Goal: Transaction & Acquisition: Purchase product/service

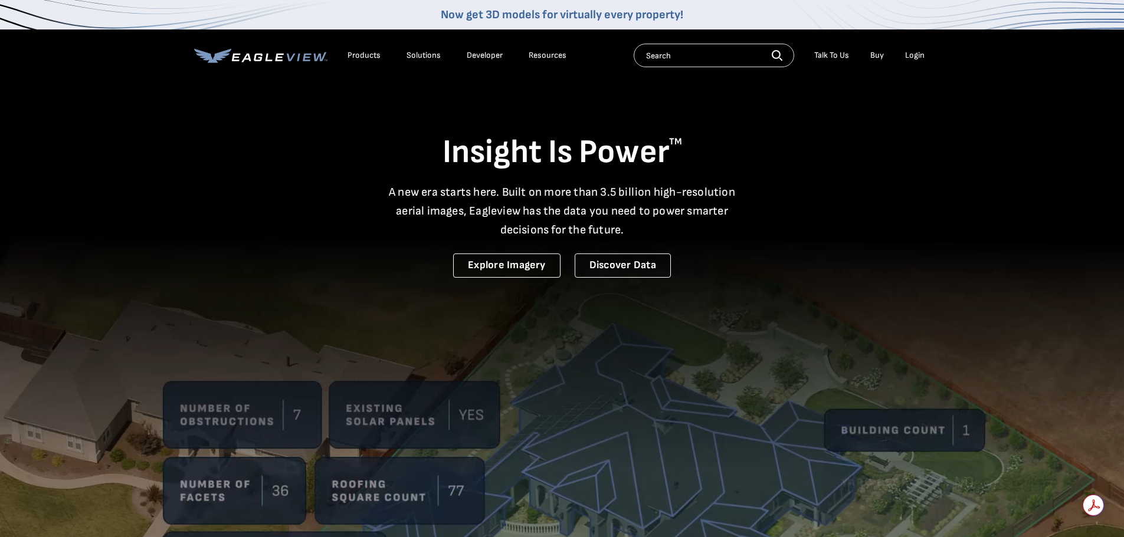
click at [916, 55] on div "Login" at bounding box center [914, 55] width 19 height 11
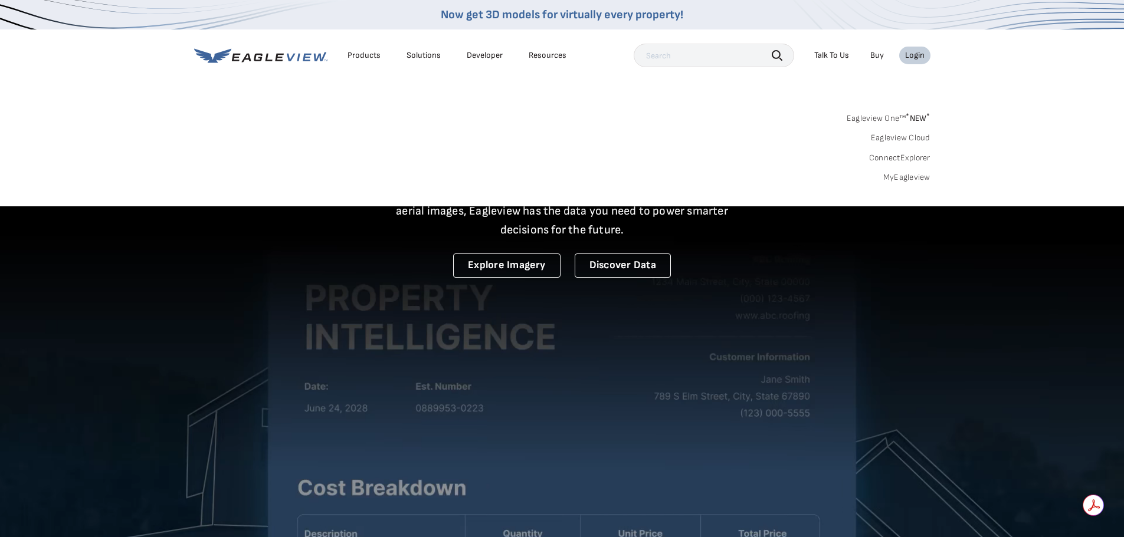
click at [903, 180] on link "MyEagleview" at bounding box center [906, 177] width 47 height 11
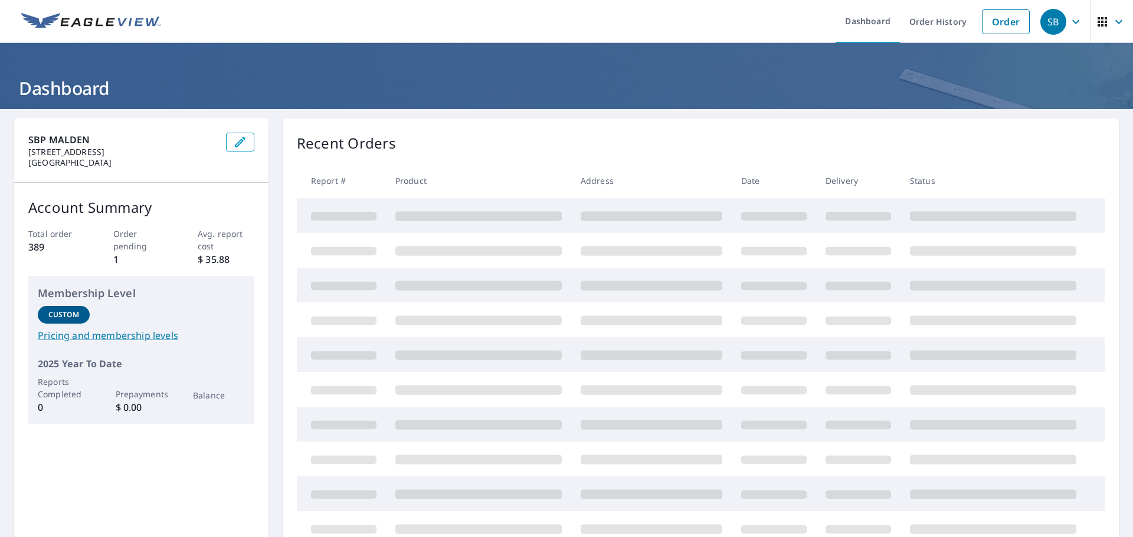
click at [762, 148] on div "Recent Orders" at bounding box center [701, 143] width 808 height 21
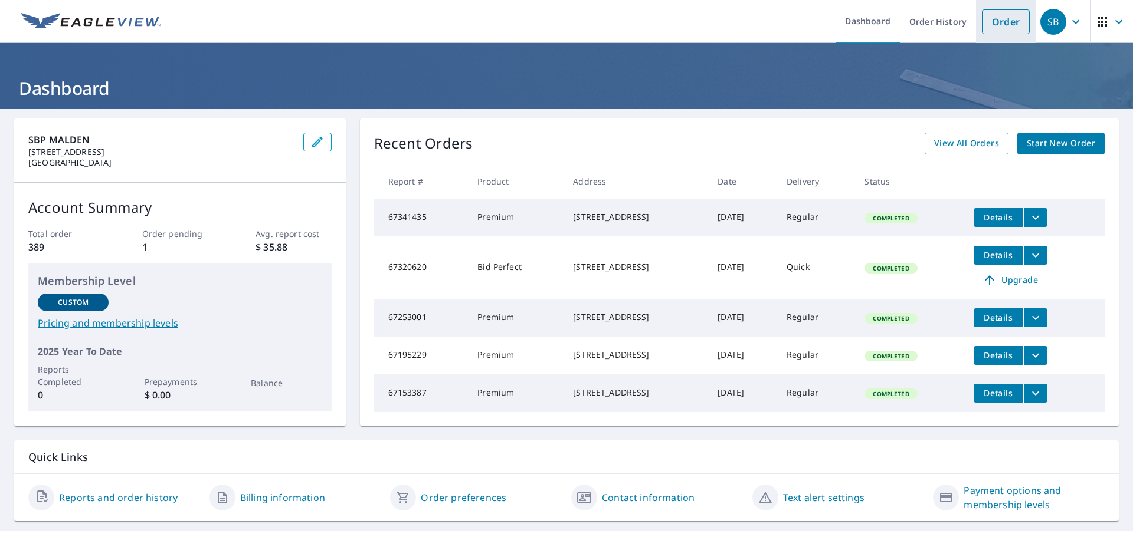
click at [1000, 14] on link "Order" at bounding box center [1006, 21] width 48 height 25
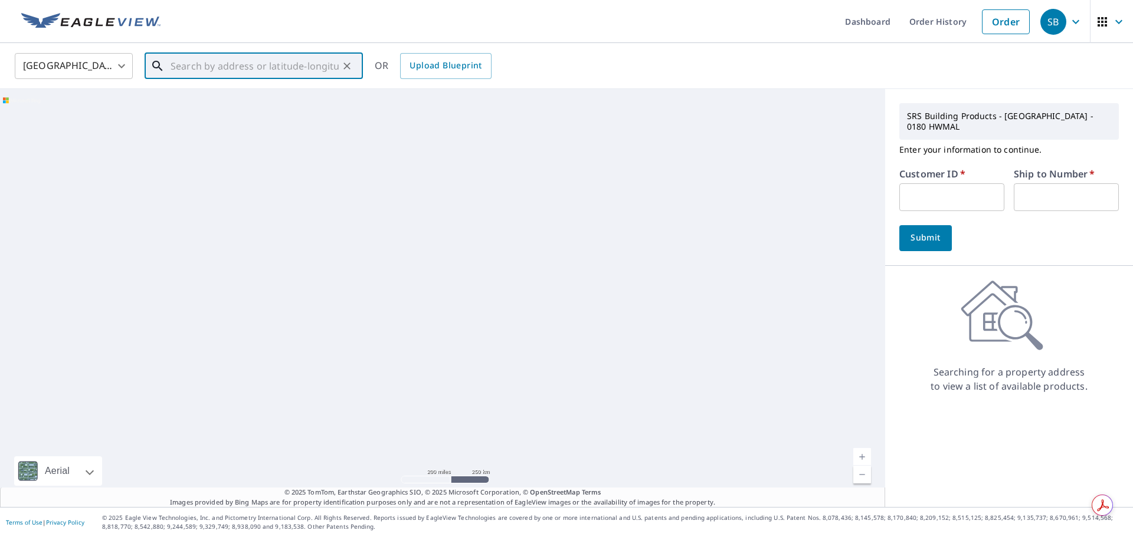
click at [222, 65] on input "text" at bounding box center [254, 66] width 168 height 33
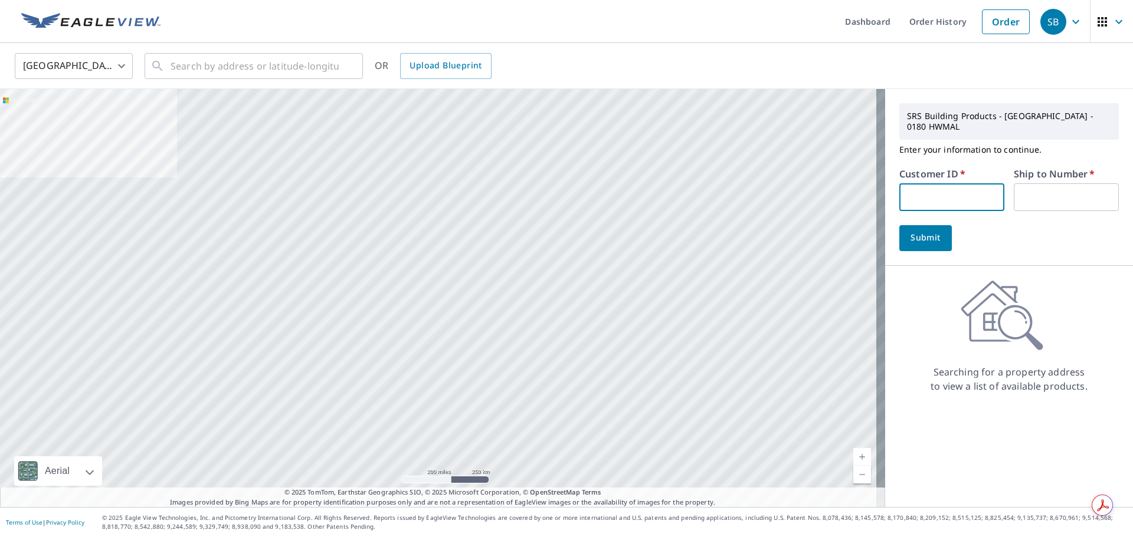
click at [907, 183] on input "text" at bounding box center [951, 197] width 105 height 28
type input "LED186"
click at [1059, 185] on input "text" at bounding box center [1065, 197] width 105 height 28
type input "1"
click at [916, 225] on button "Submit" at bounding box center [925, 238] width 53 height 26
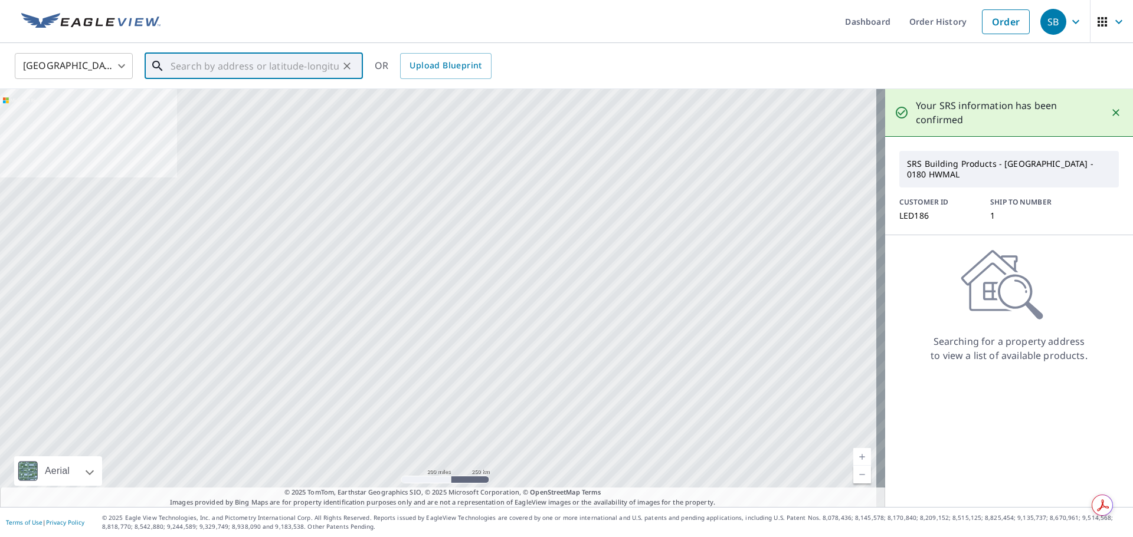
click at [327, 76] on input "text" at bounding box center [254, 66] width 168 height 33
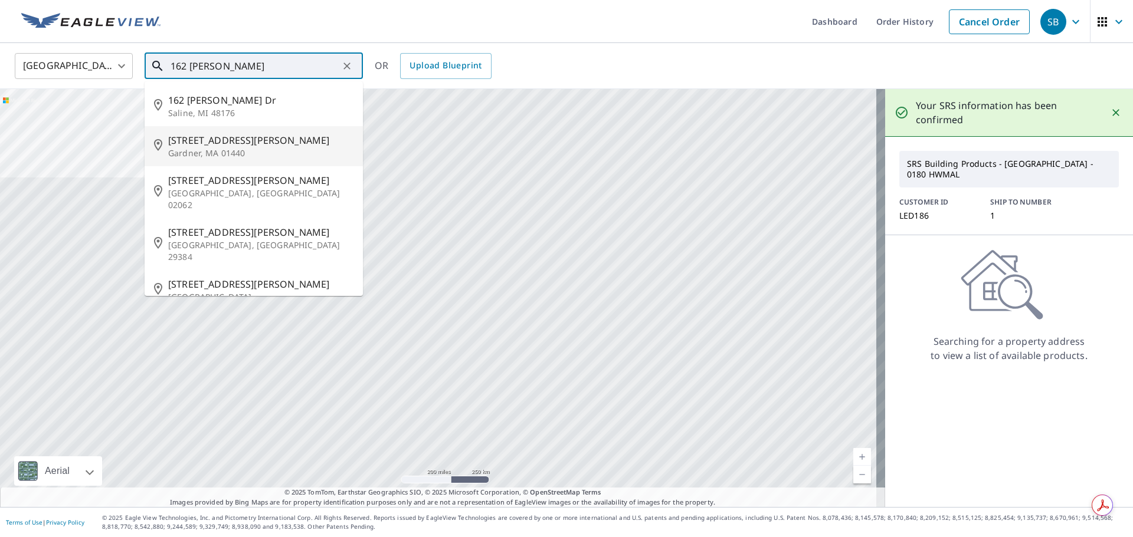
click at [235, 152] on p "Gardner, MA 01440" at bounding box center [260, 153] width 185 height 12
type input "162 Nichols St Gardner, MA 01440"
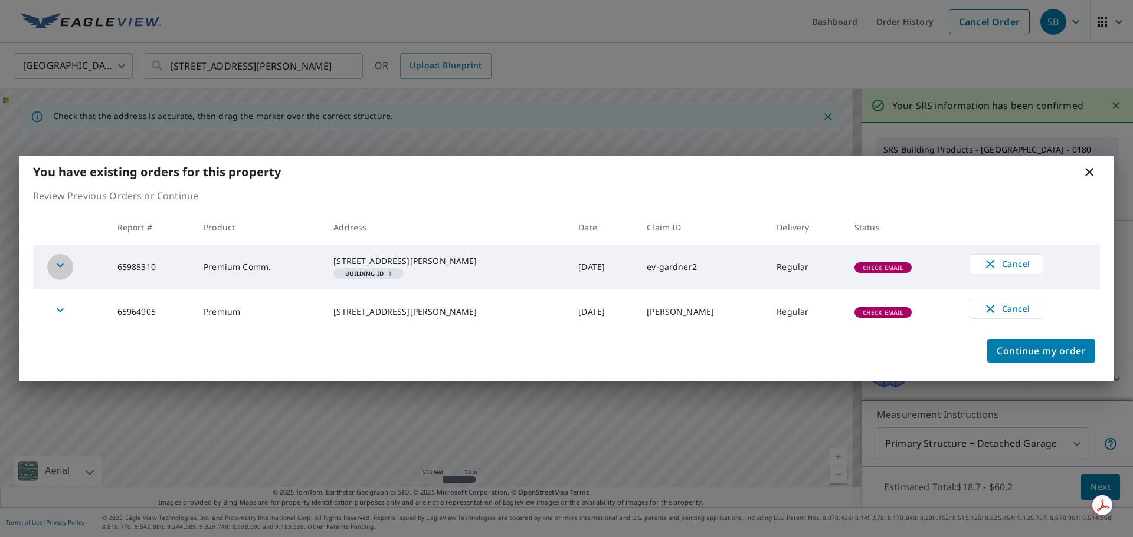
click at [61, 264] on icon "button" at bounding box center [60, 265] width 14 height 14
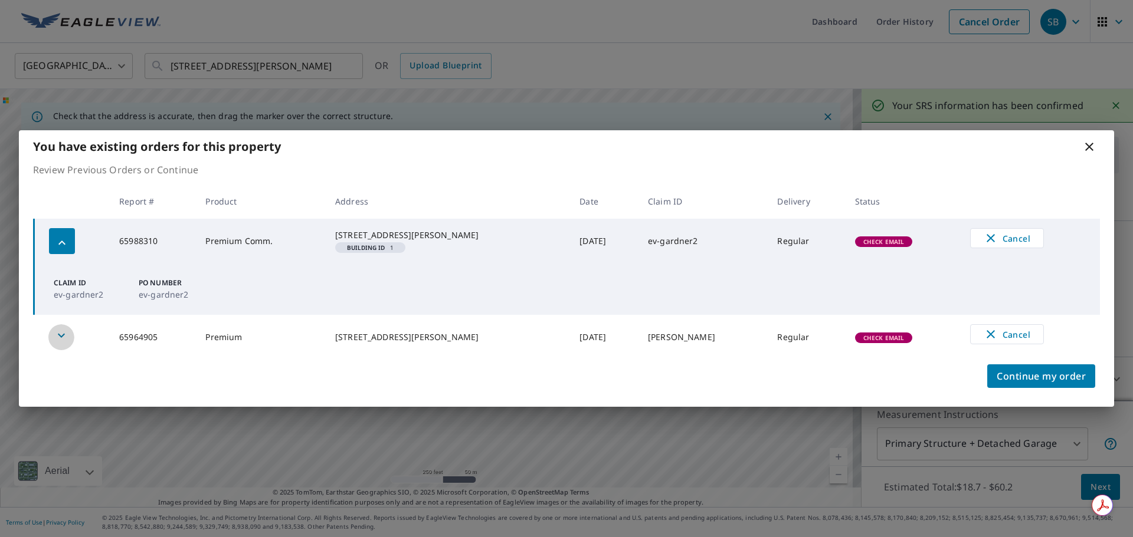
click at [57, 336] on icon "button" at bounding box center [61, 336] width 14 height 14
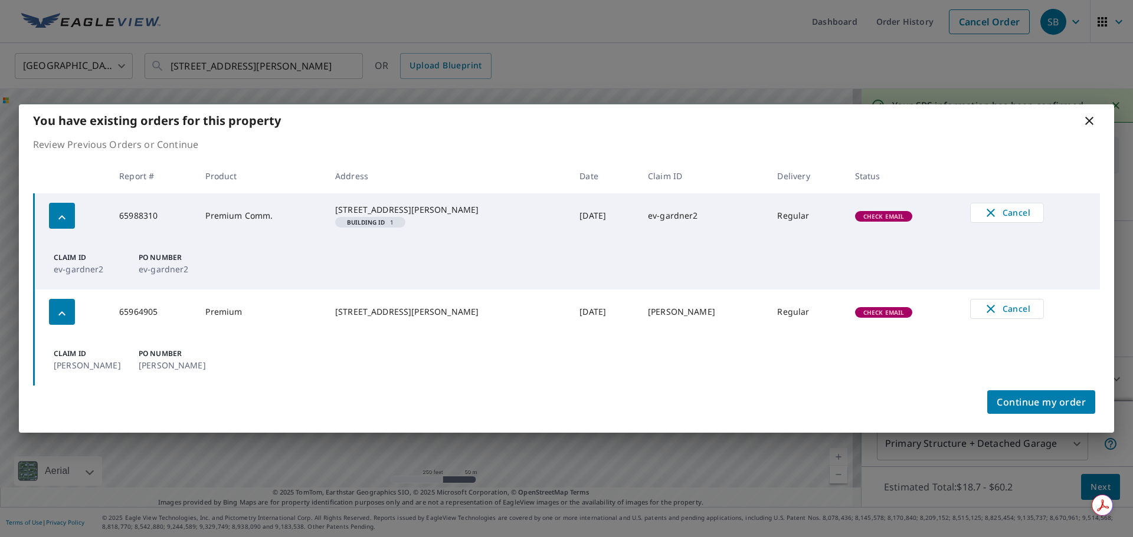
click at [152, 211] on td "65988310" at bounding box center [153, 215] width 86 height 45
click at [183, 261] on p "PO Number" at bounding box center [174, 257] width 71 height 11
click at [181, 263] on p "PO Number" at bounding box center [174, 257] width 71 height 11
click at [1034, 403] on span "Continue my order" at bounding box center [1040, 402] width 89 height 17
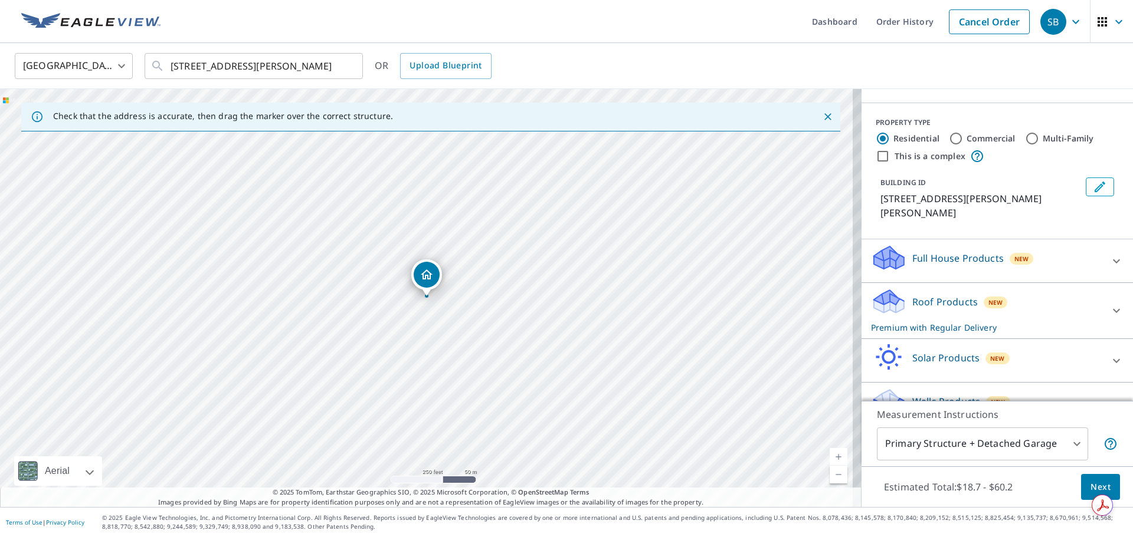
scroll to position [119, 0]
click at [945, 294] on p "Roof Products" at bounding box center [944, 301] width 65 height 14
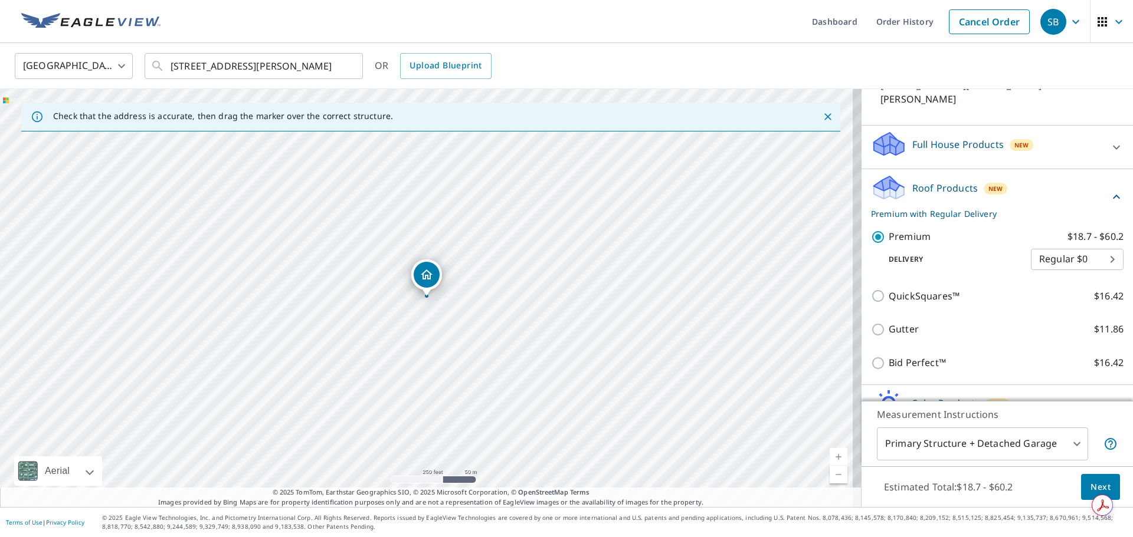
scroll to position [237, 0]
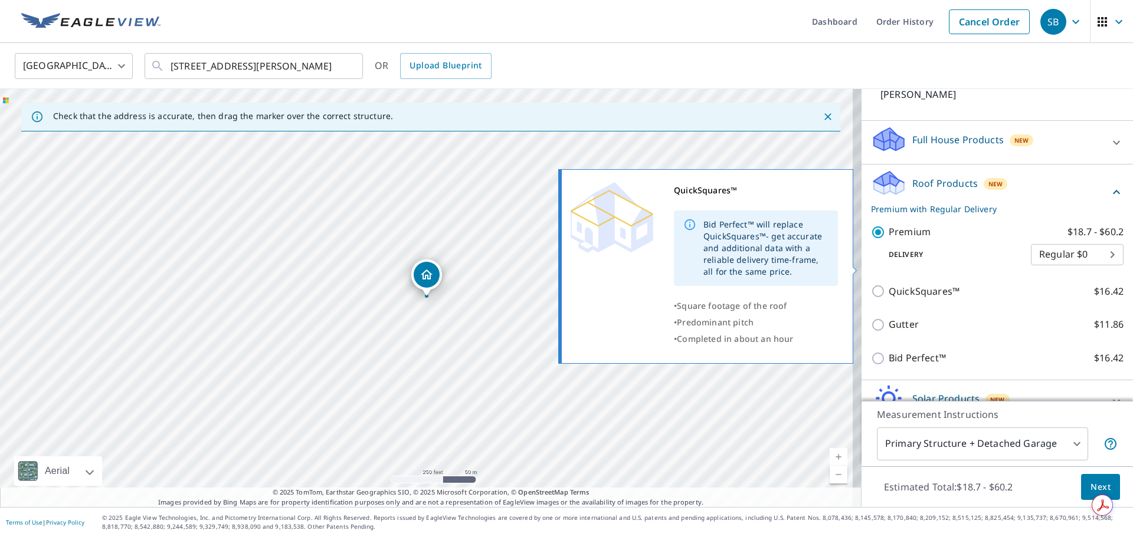
click at [872, 284] on input "QuickSquares™ $16.42" at bounding box center [880, 291] width 18 height 14
checkbox input "true"
checkbox input "false"
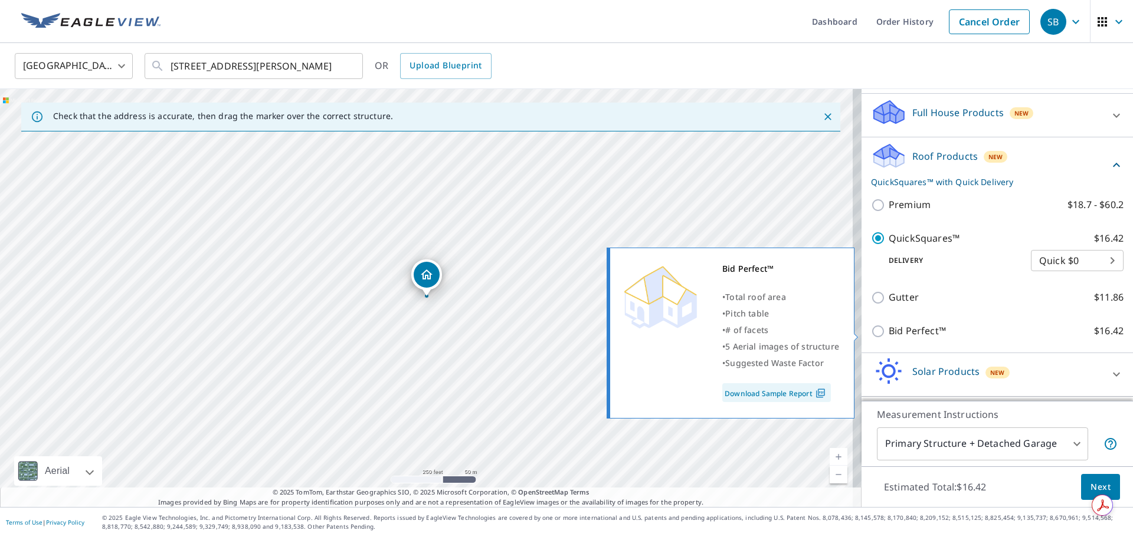
scroll to position [278, 0]
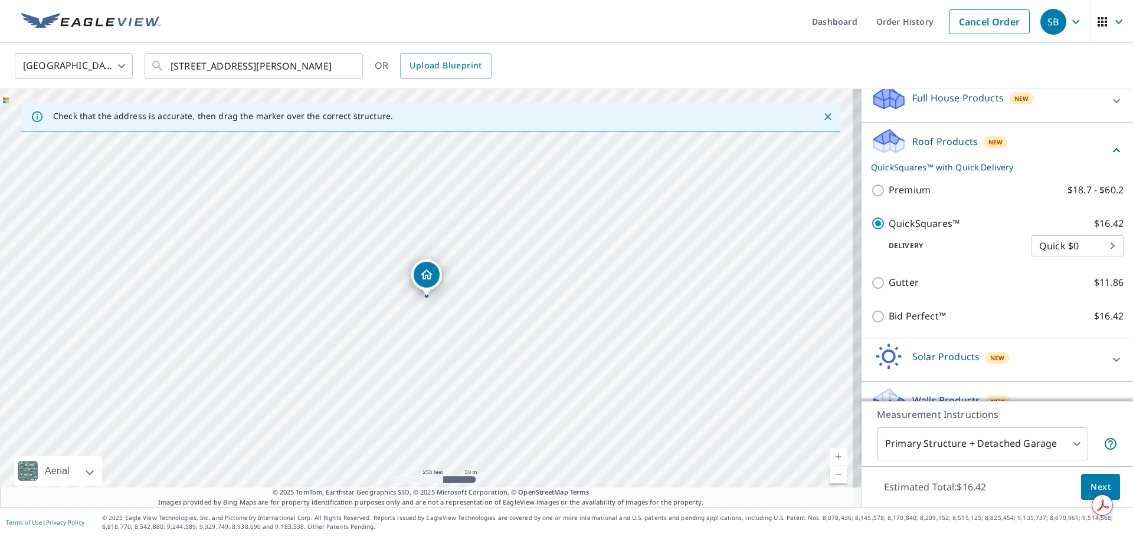
click at [1086, 479] on button "Next" at bounding box center [1100, 487] width 39 height 27
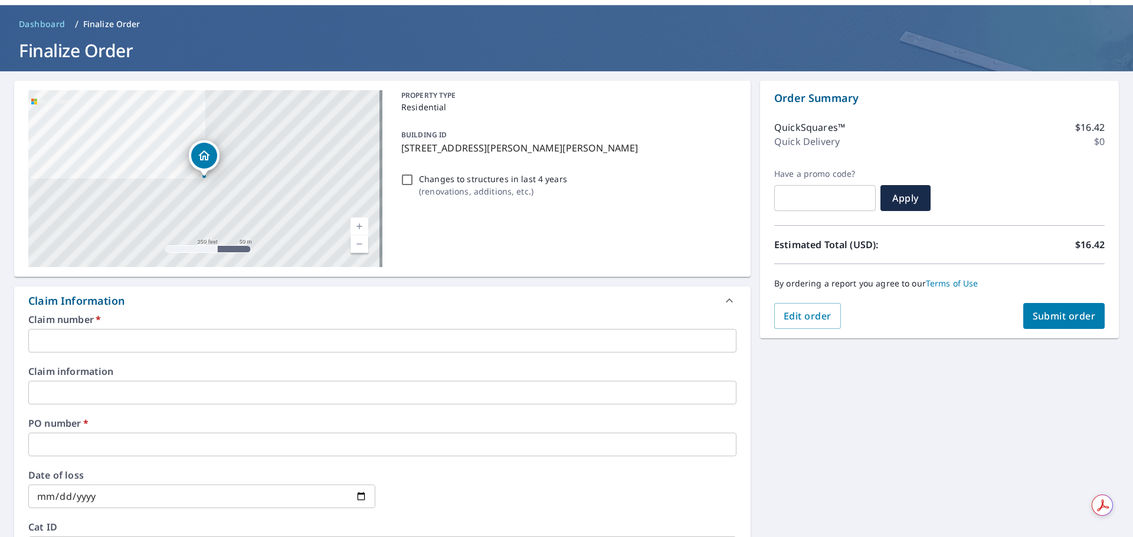
scroll to position [59, 0]
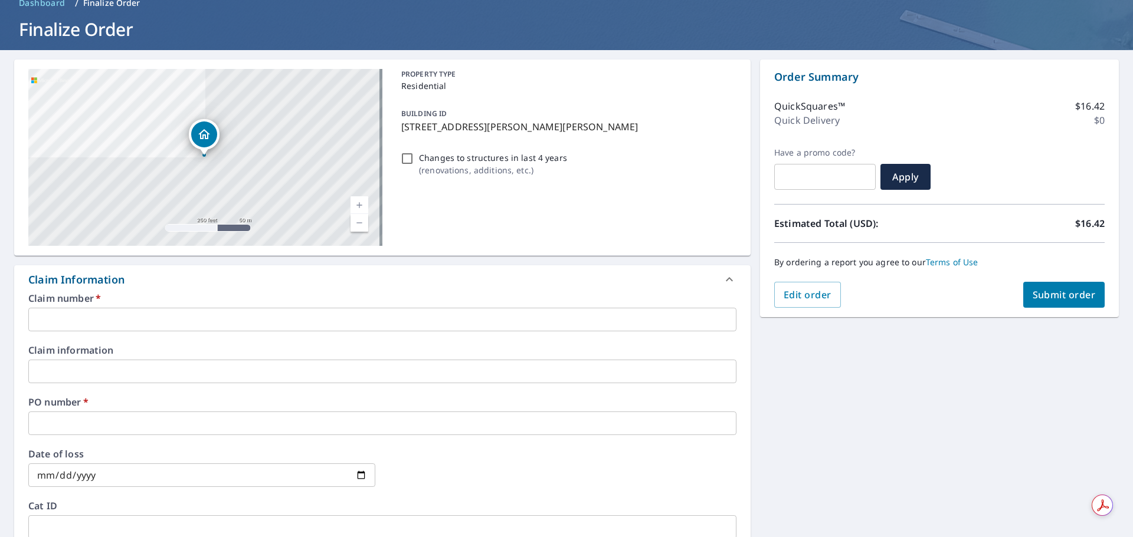
click at [204, 314] on input "text" at bounding box center [382, 320] width 708 height 24
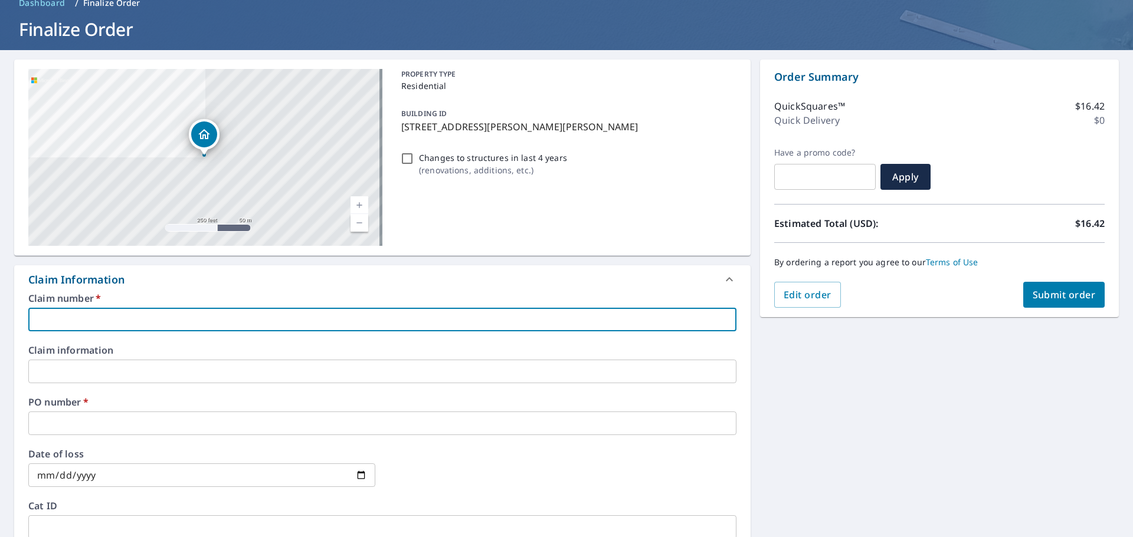
type input "1"
checkbox input "true"
type input "16"
checkbox input "true"
type input "162"
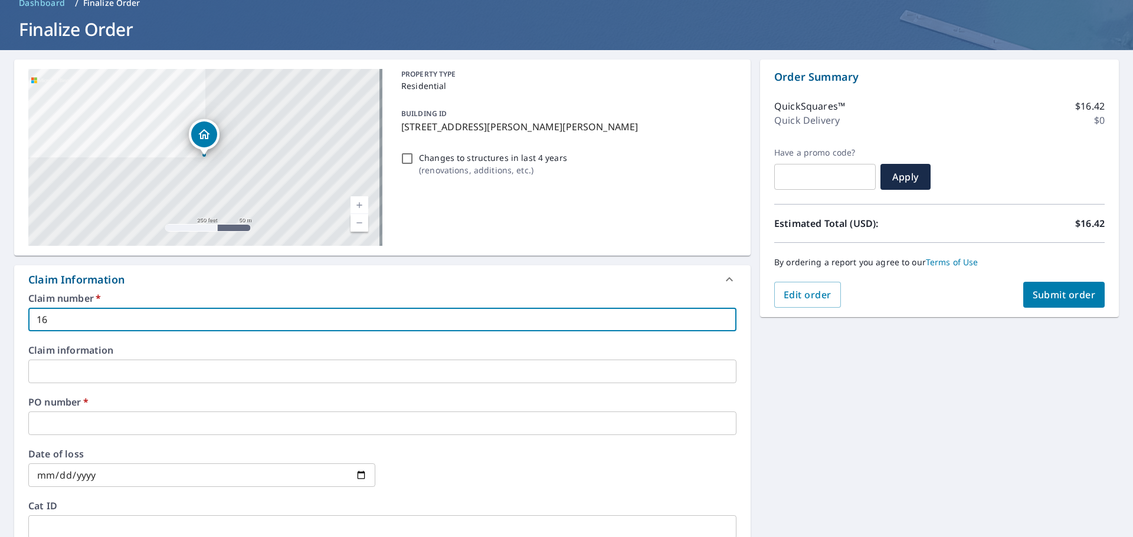
checkbox input "true"
type input "162"
checkbox input "true"
type input "162"
checkbox input "true"
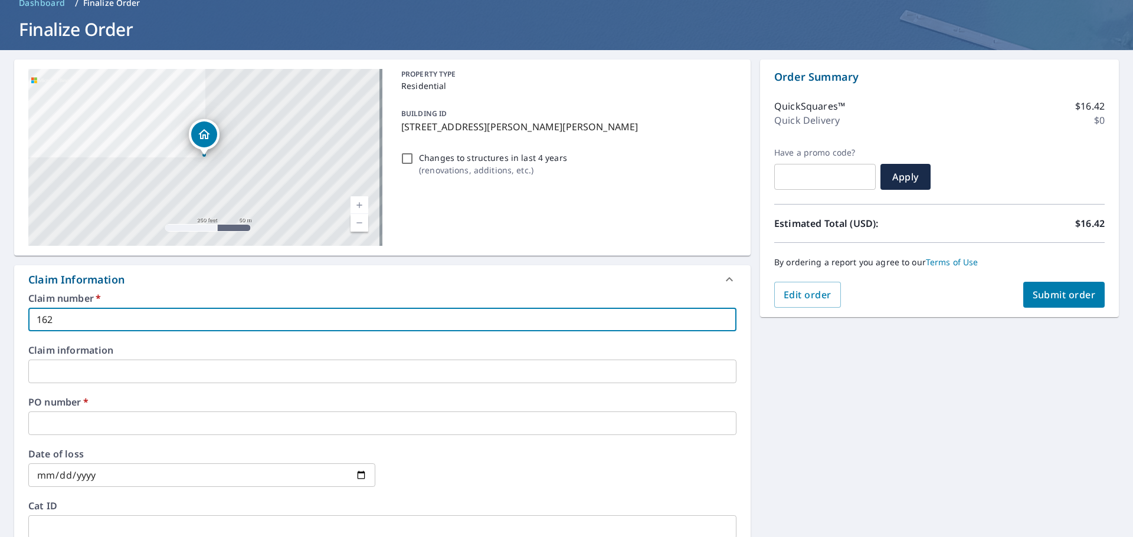
type input "16"
checkbox input "true"
type input "1"
checkbox input "true"
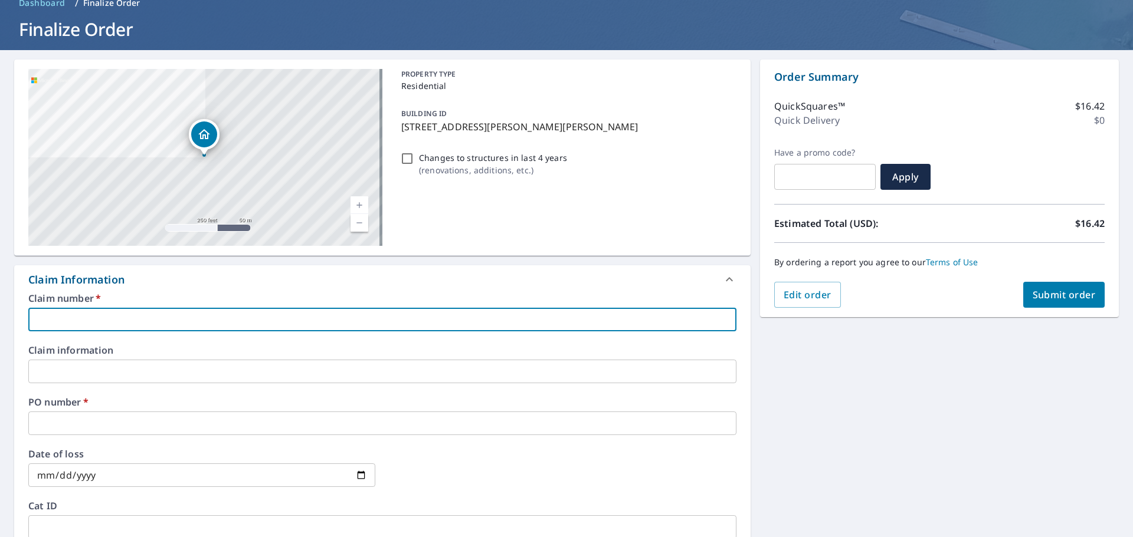
type input "L"
checkbox input "true"
type input "LE"
checkbox input "true"
type input "LED"
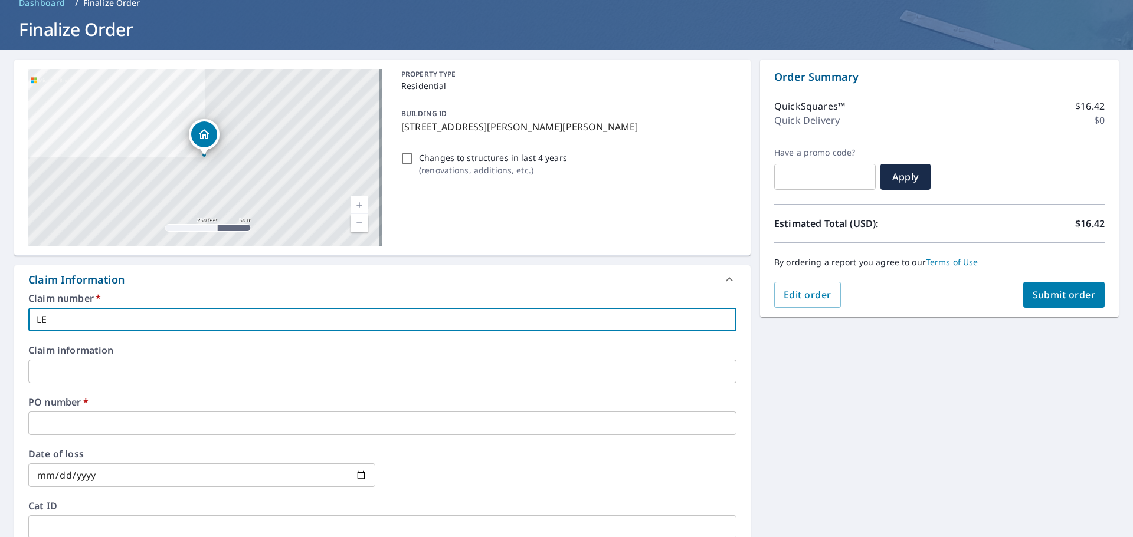
checkbox input "true"
type input "LED"
click at [117, 431] on input "text" at bounding box center [382, 424] width 708 height 24
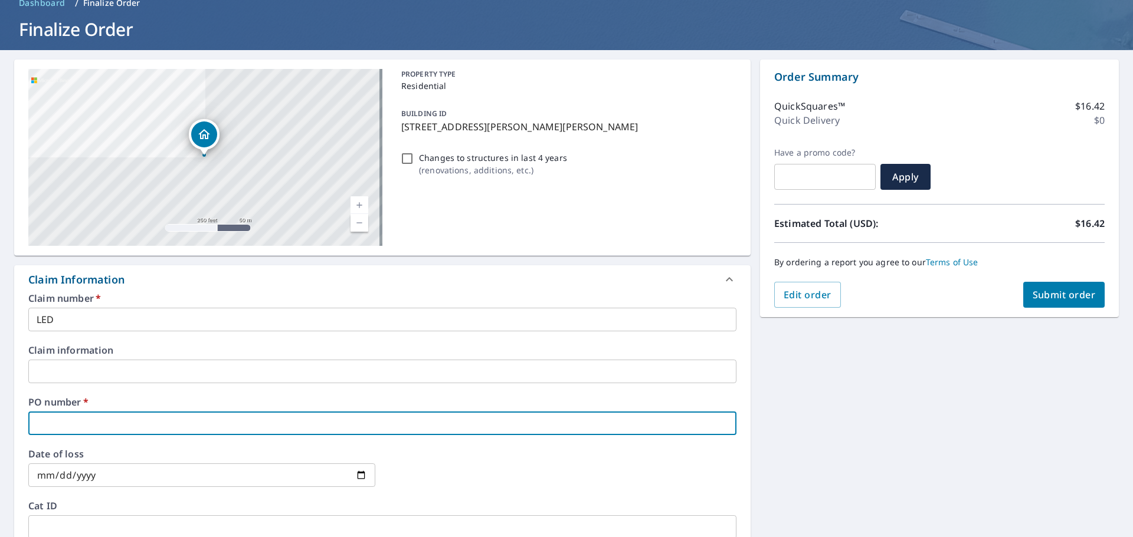
type input "1"
checkbox input "true"
type input "18"
checkbox input "true"
type input "186"
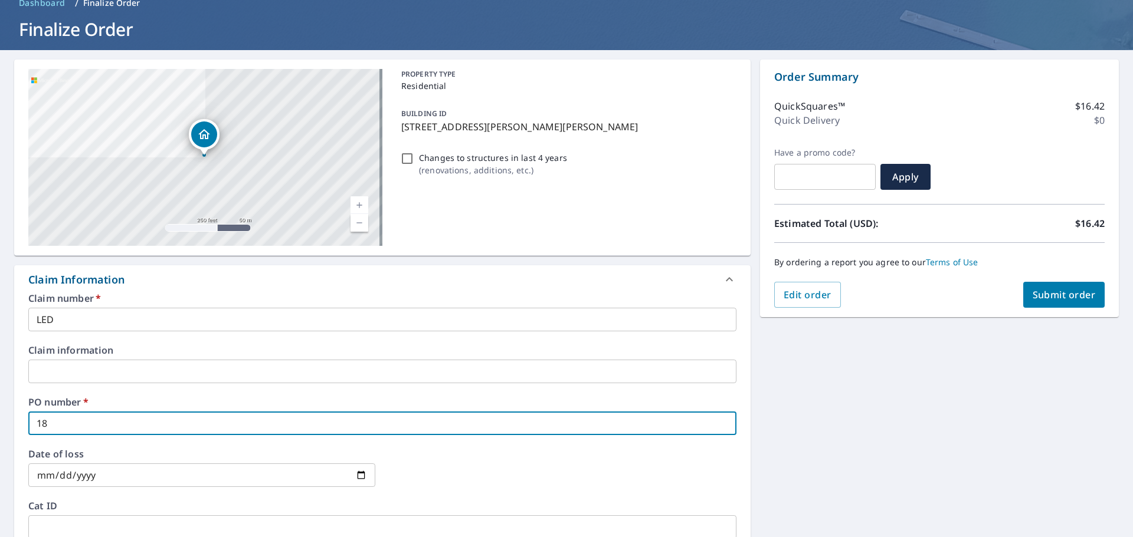
checkbox input "true"
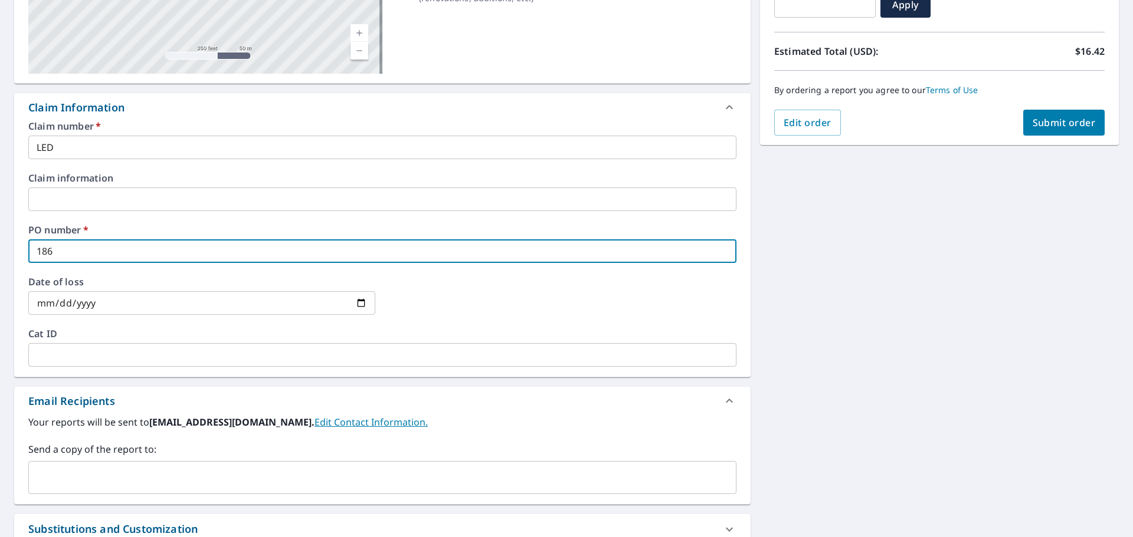
scroll to position [236, 0]
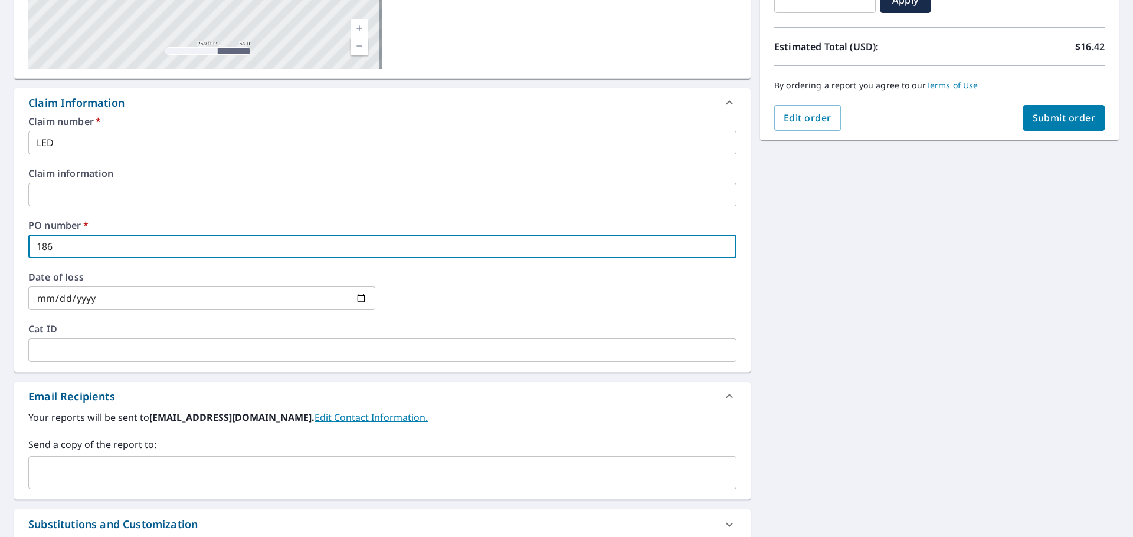
type input "186"
click at [134, 477] on input "text" at bounding box center [374, 473] width 680 height 22
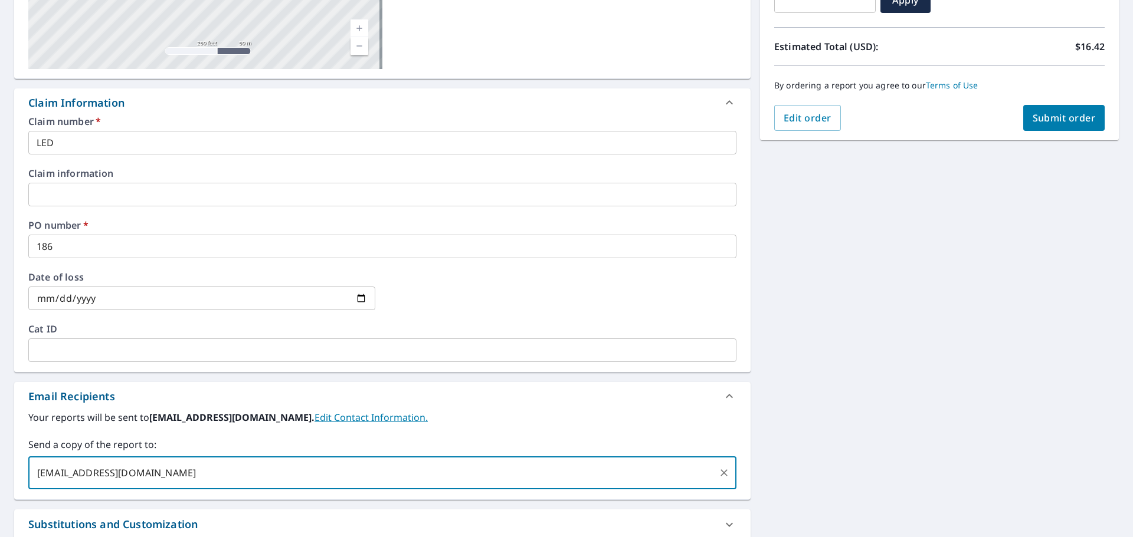
type input "ben.truss@srsbuildingproducts.com"
click at [501, 409] on div "Email Recipients" at bounding box center [382, 396] width 736 height 28
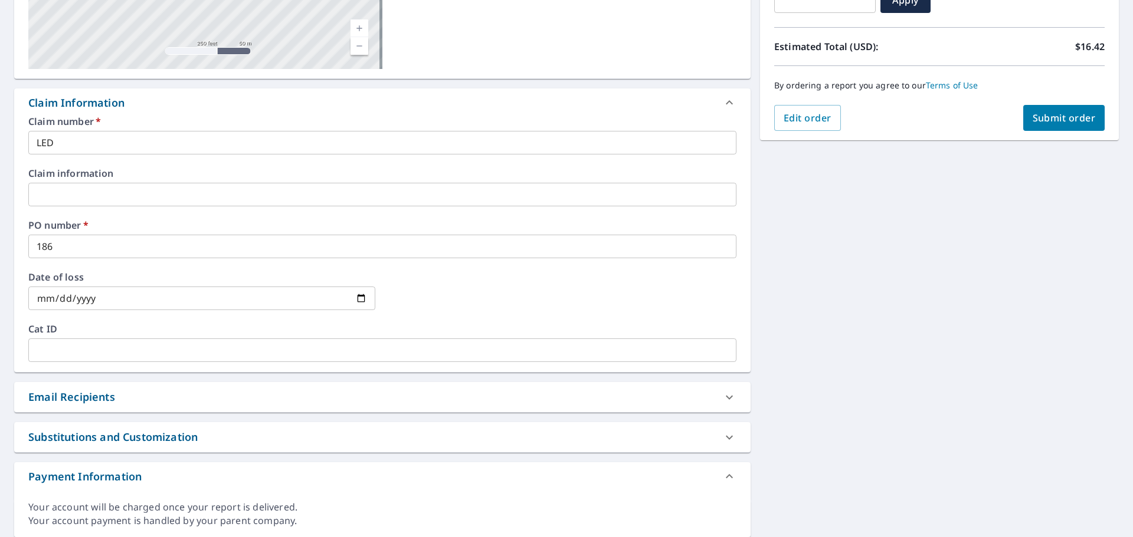
click at [235, 397] on div "Email Recipients" at bounding box center [371, 397] width 687 height 16
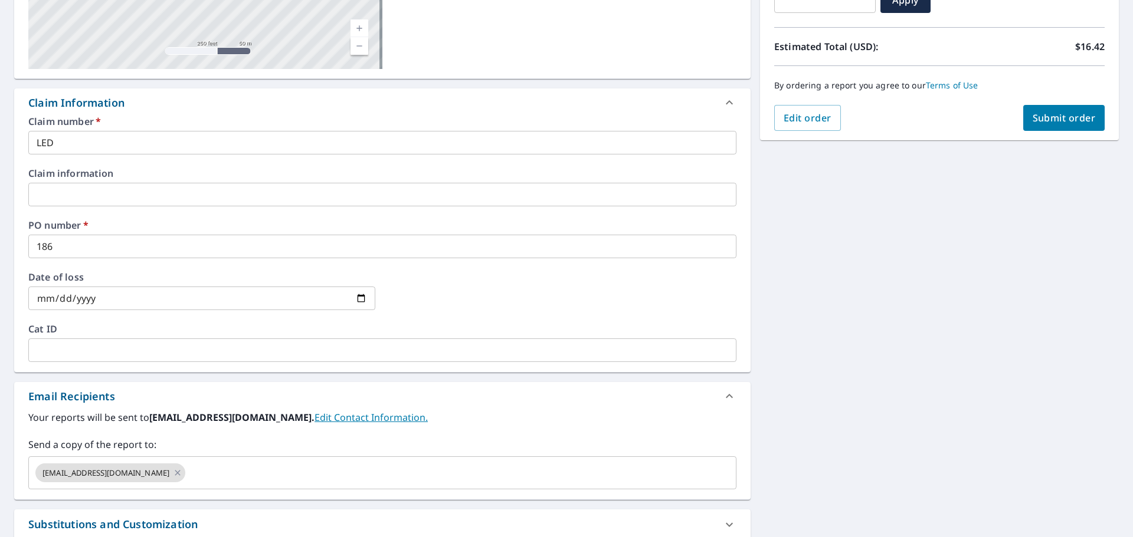
scroll to position [295, 0]
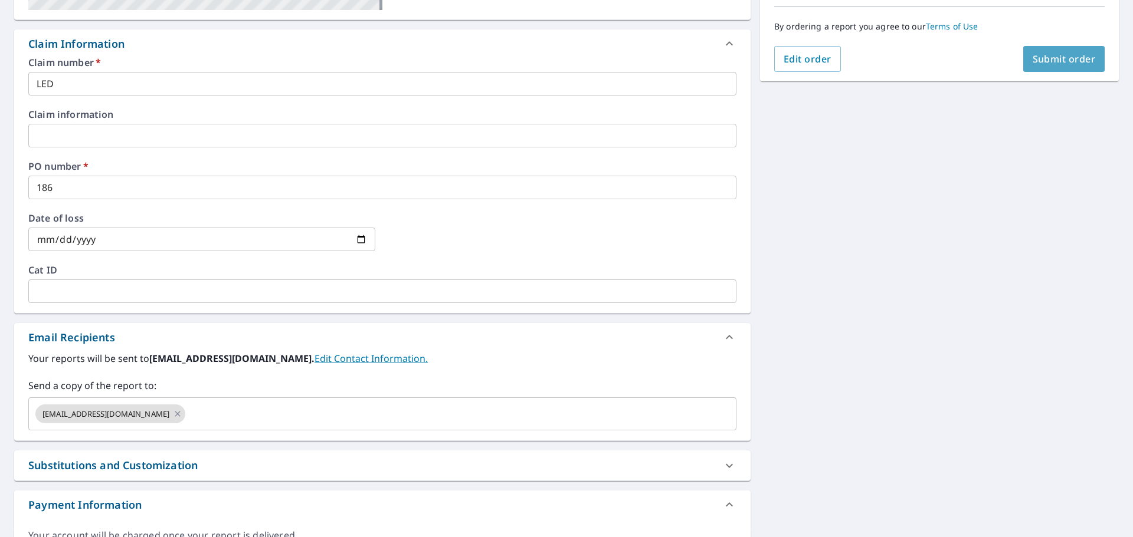
click at [1023, 68] on button "Submit order" at bounding box center [1064, 59] width 82 height 26
checkbox input "true"
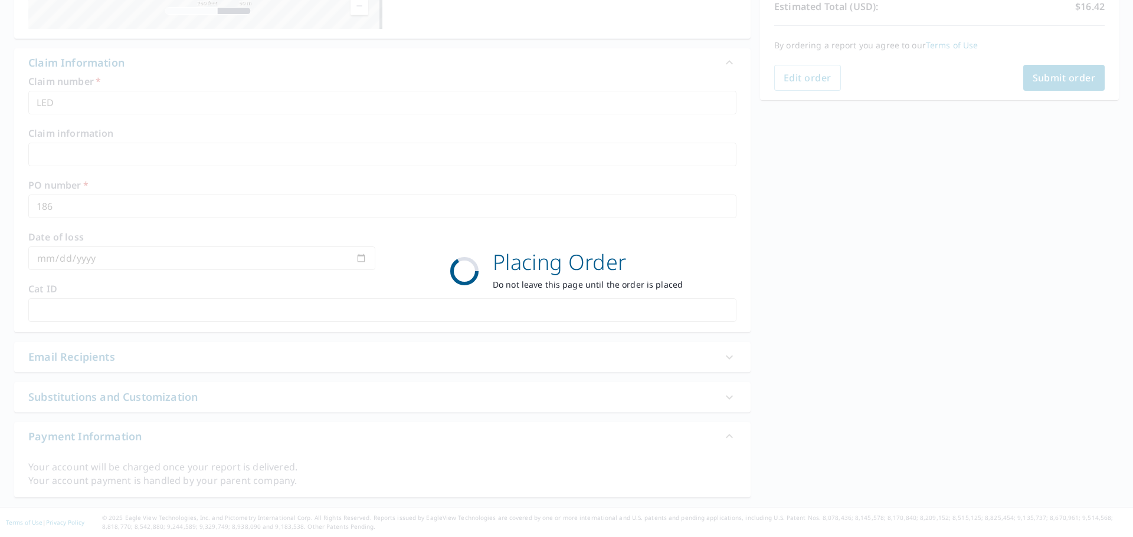
scroll to position [276, 0]
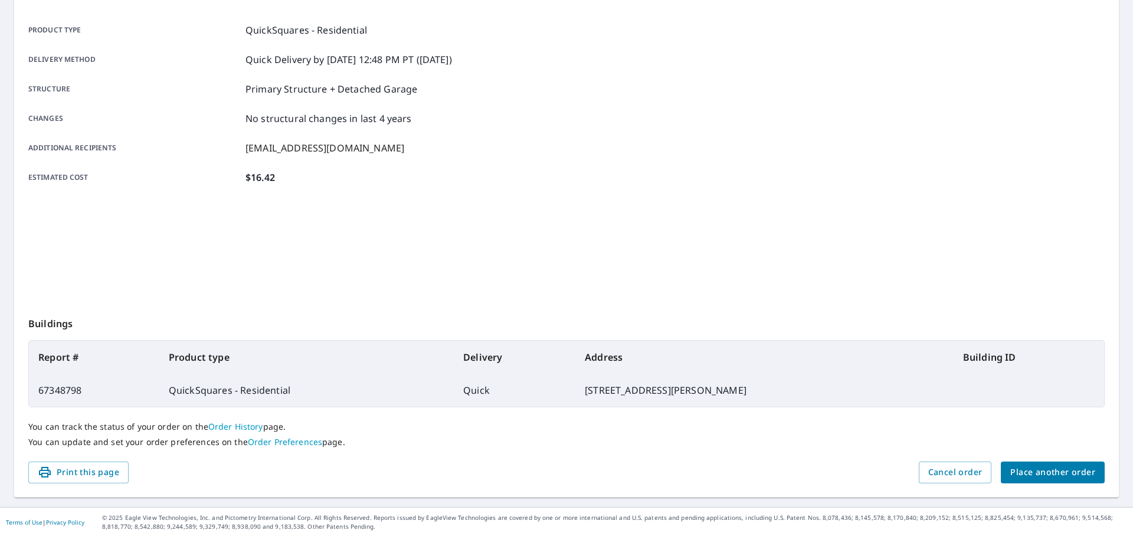
scroll to position [157, 0]
